Goal: Subscribe to service/newsletter

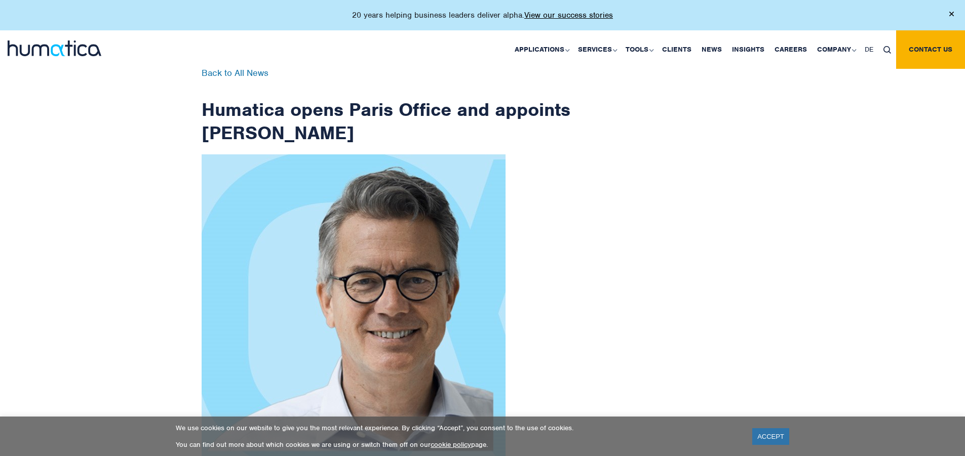
scroll to position [1615, 0]
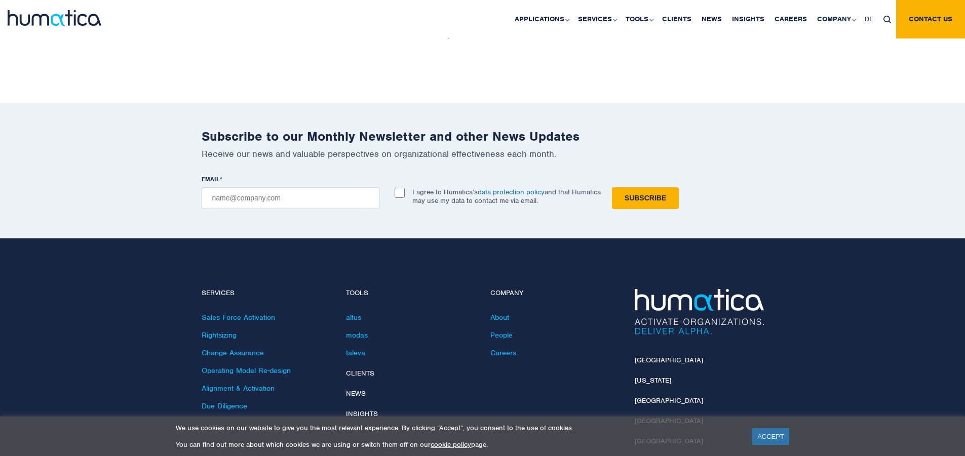
checkbox input "true"
type input "[EMAIL_ADDRESS][DOMAIN_NAME]"
click at [612, 187] on input "Subscribe" at bounding box center [645, 198] width 67 height 22
